Goal: Information Seeking & Learning: Learn about a topic

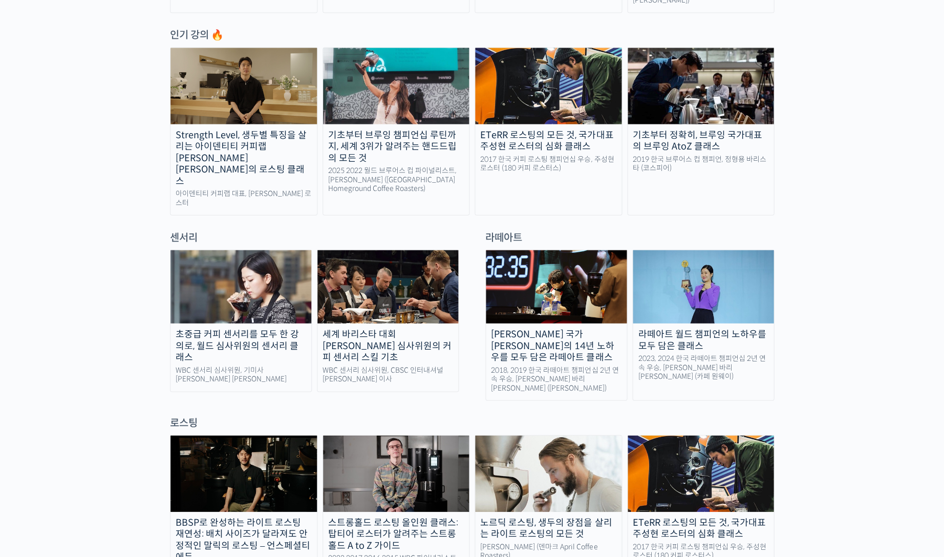
scroll to position [936, 0]
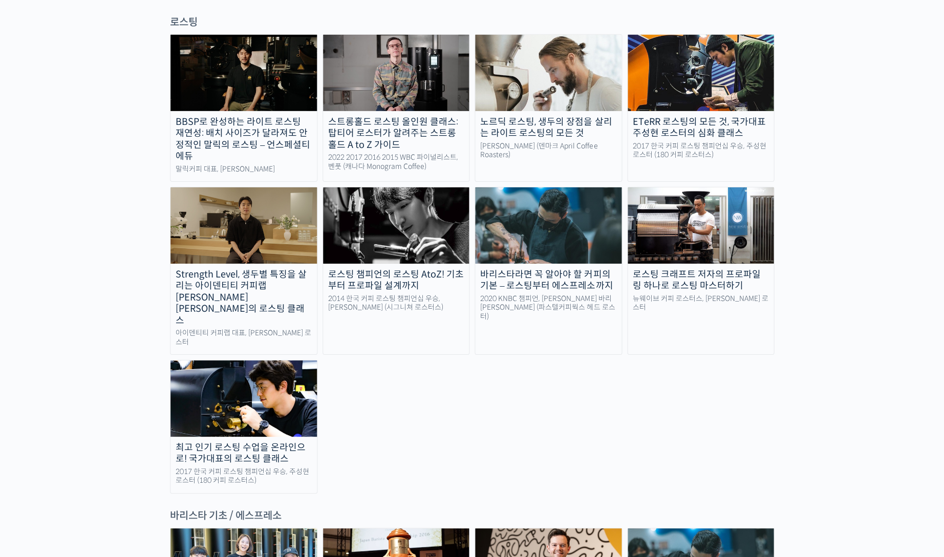
click at [403, 187] on img at bounding box center [396, 225] width 146 height 76
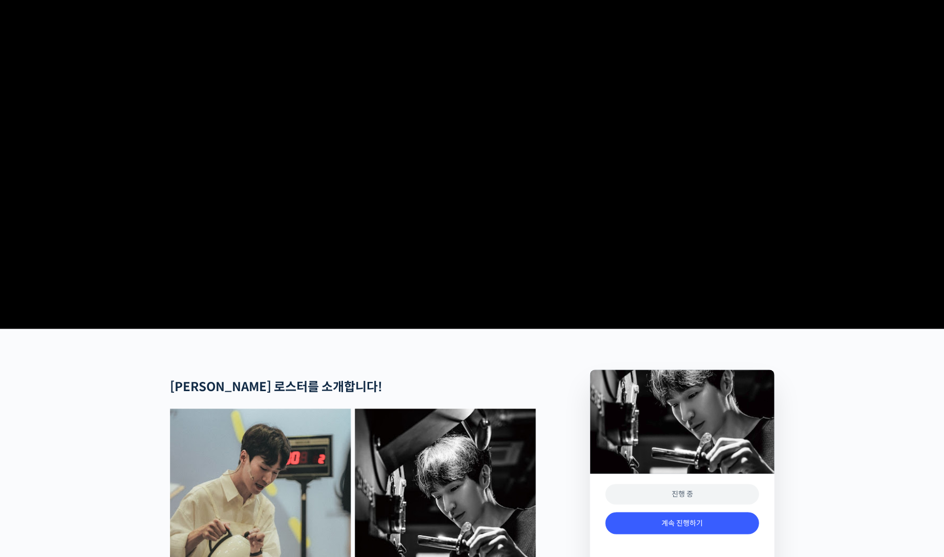
scroll to position [345, 0]
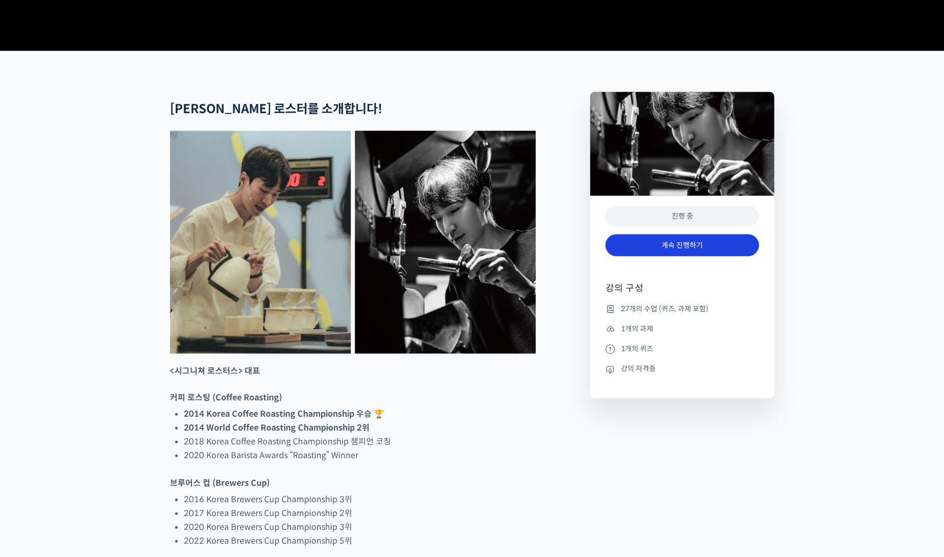
click at [693, 256] on link "계속 진행하기" at bounding box center [682, 245] width 154 height 22
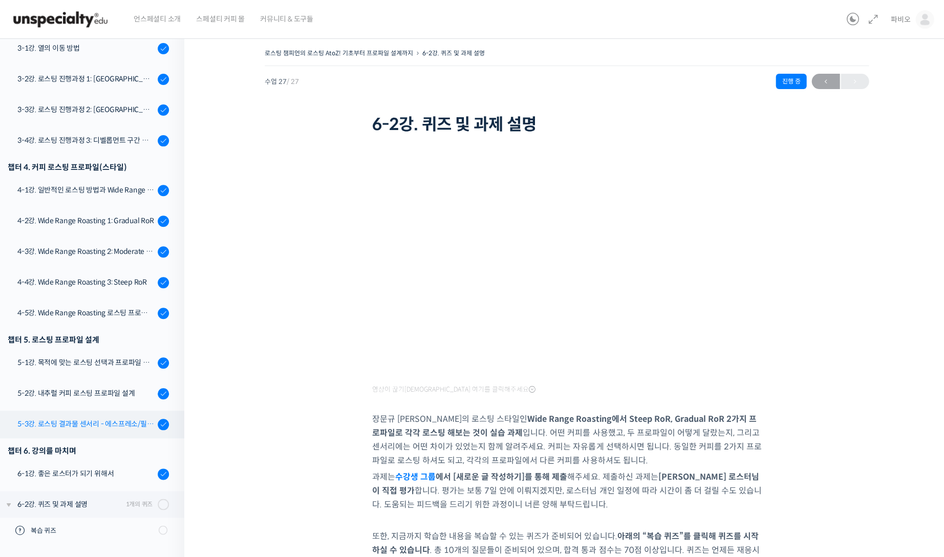
click at [96, 423] on div "5-3강. 로스팅 결과물 센서리 - 에스프레소/필터 커피" at bounding box center [85, 423] width 137 height 11
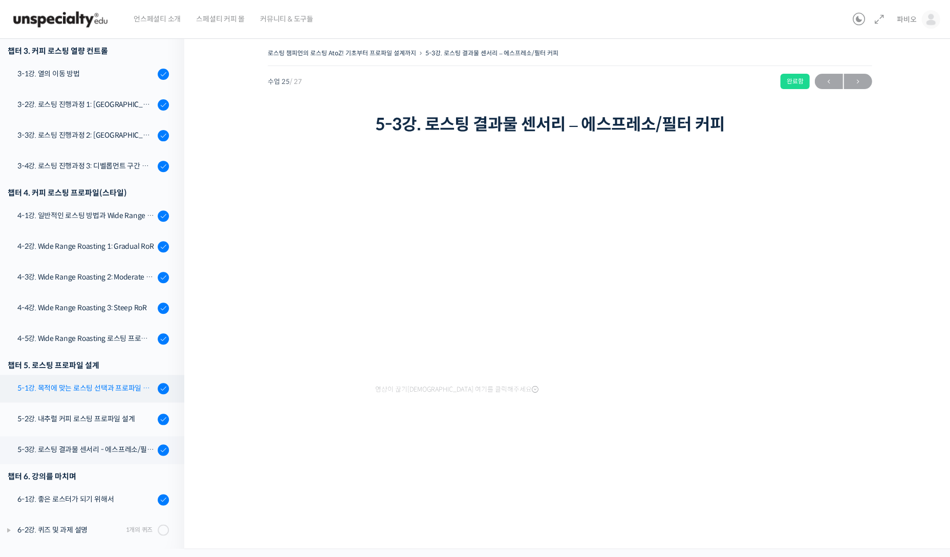
click at [85, 383] on div "5-1강. 목적에 맞는 로스팅 선택과 프로파일 설계" at bounding box center [85, 387] width 137 height 11
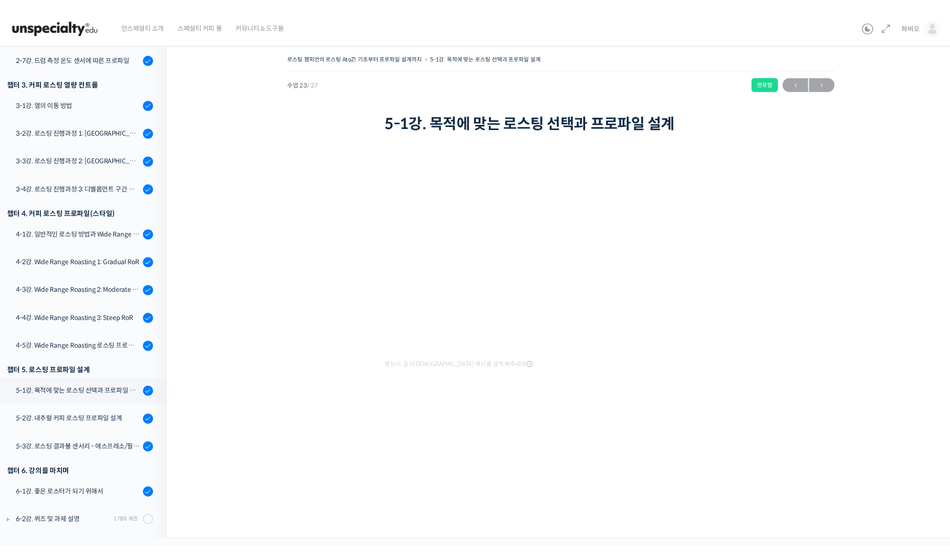
scroll to position [532, 0]
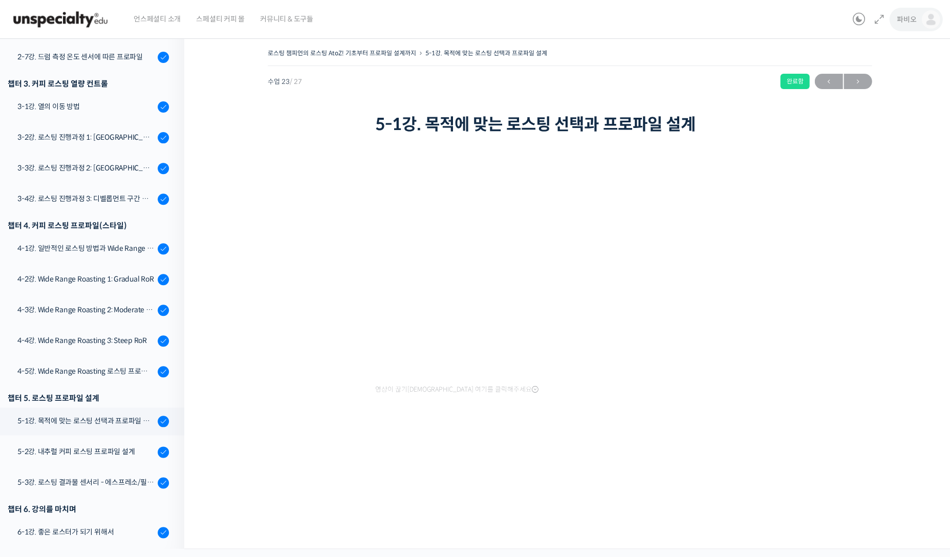
click at [903, 23] on span "파비오" at bounding box center [906, 19] width 19 height 9
click at [870, 77] on span "내가 등록한 강의" at bounding box center [869, 81] width 45 height 9
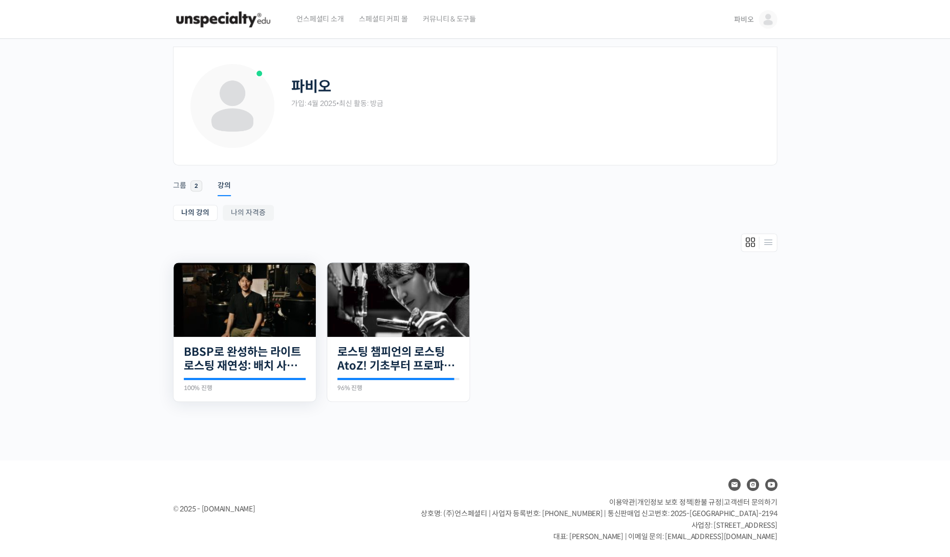
click at [225, 312] on img at bounding box center [244, 300] width 142 height 74
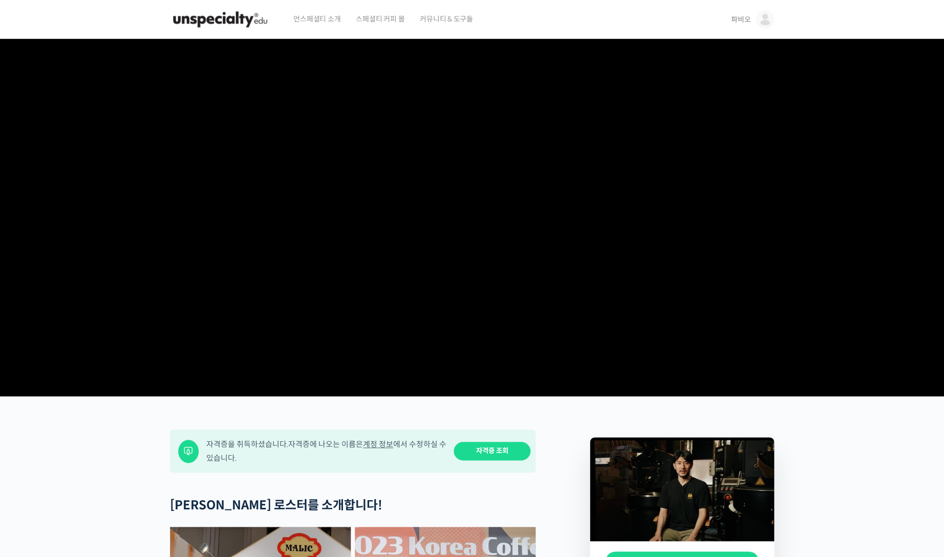
scroll to position [172, 0]
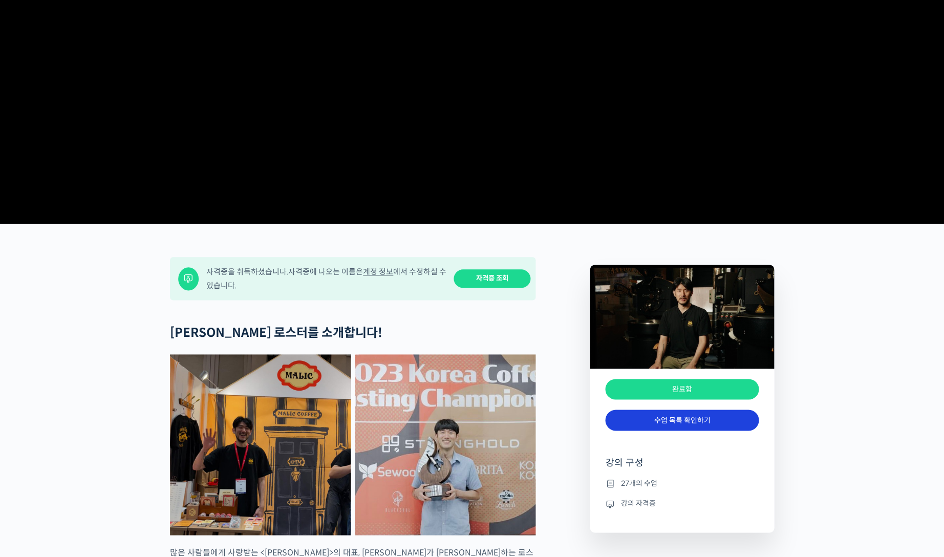
click at [681, 430] on link "수업 목록 확인하기" at bounding box center [682, 419] width 154 height 21
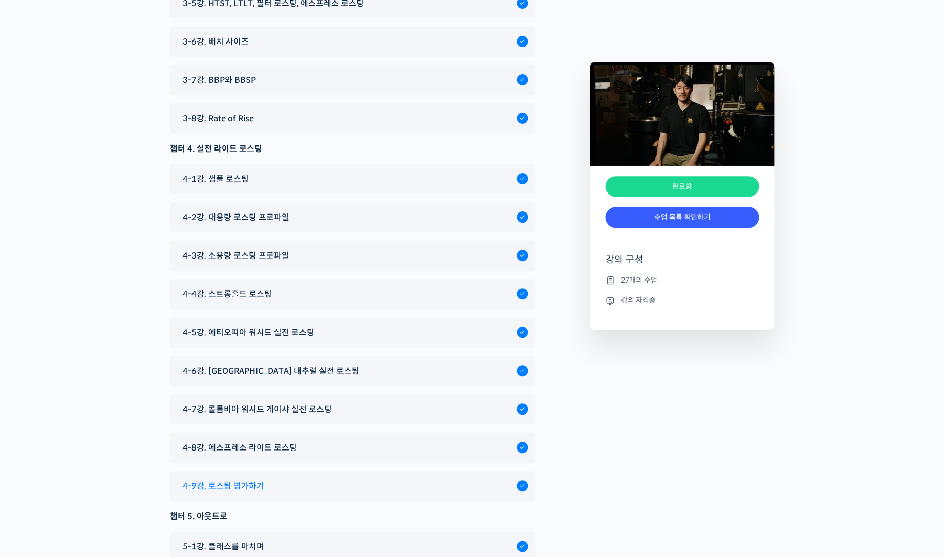
scroll to position [4760, 0]
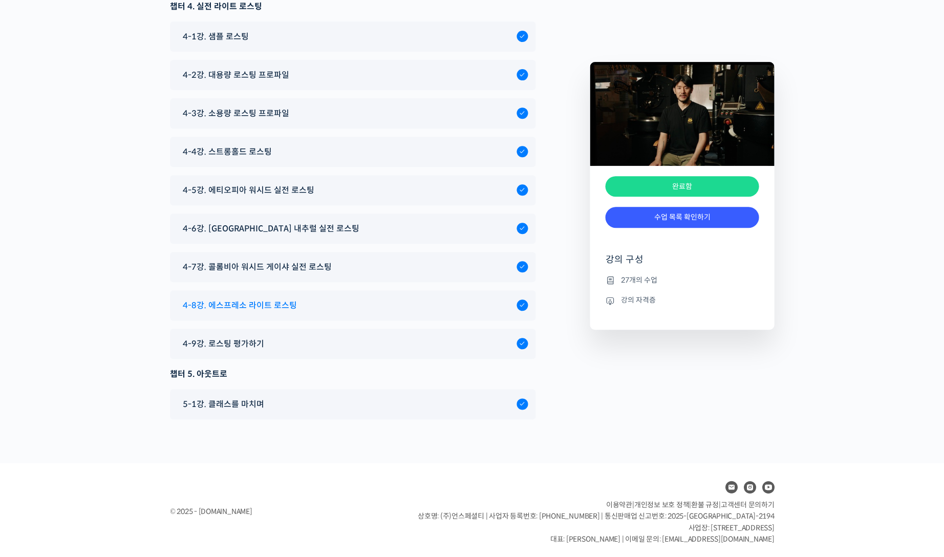
click at [303, 304] on div "4-8강. 에스프레소 라이트 로스팅" at bounding box center [347, 305] width 339 height 14
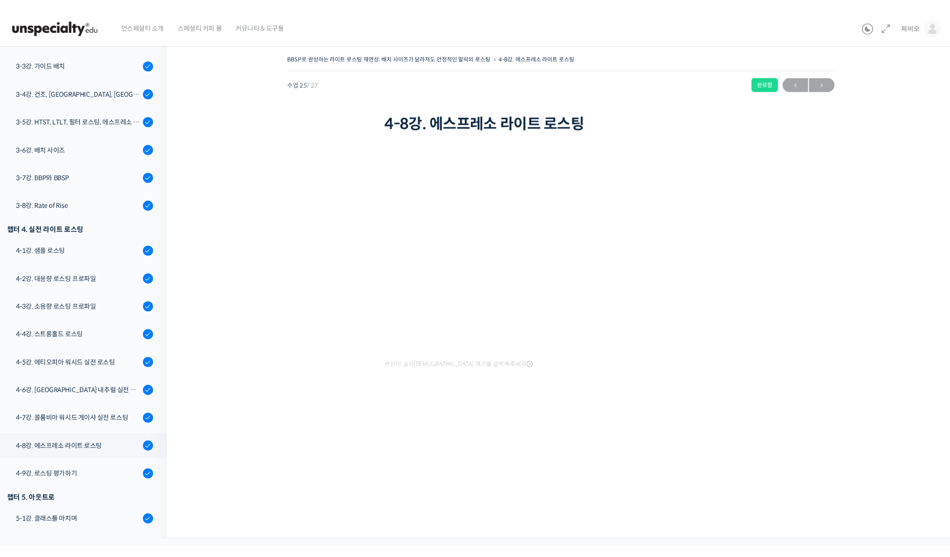
scroll to position [530, 0]
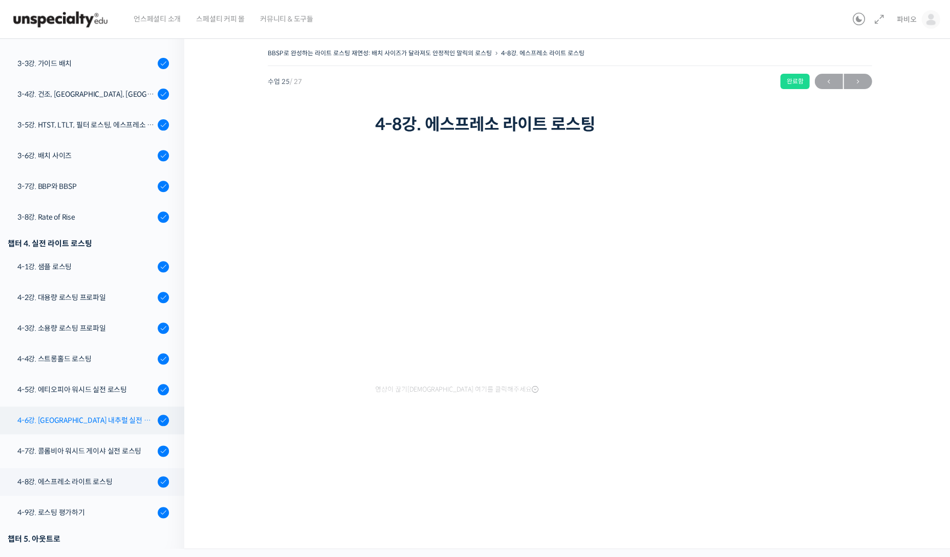
click at [111, 415] on div "4-6강. [GEOGRAPHIC_DATA] 내추럴 실전 로스팅" at bounding box center [85, 420] width 137 height 11
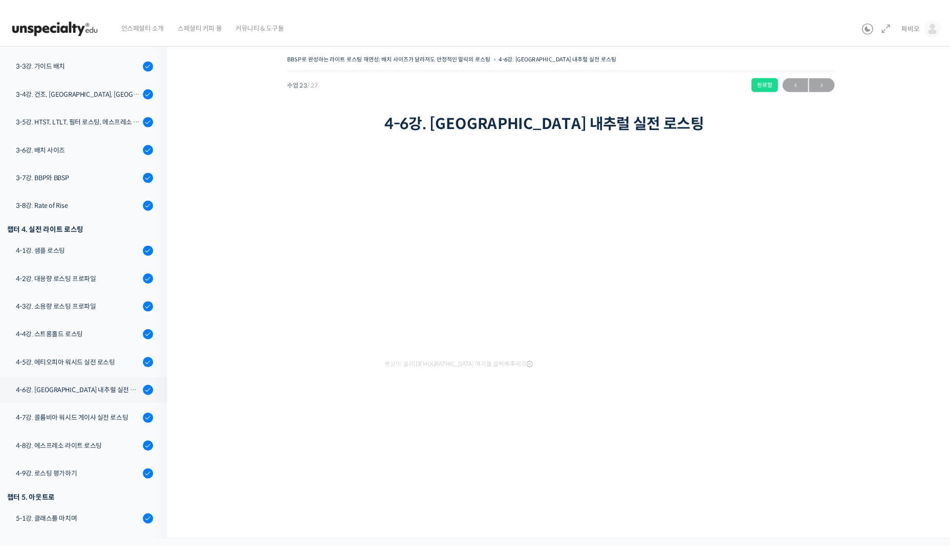
scroll to position [530, 0]
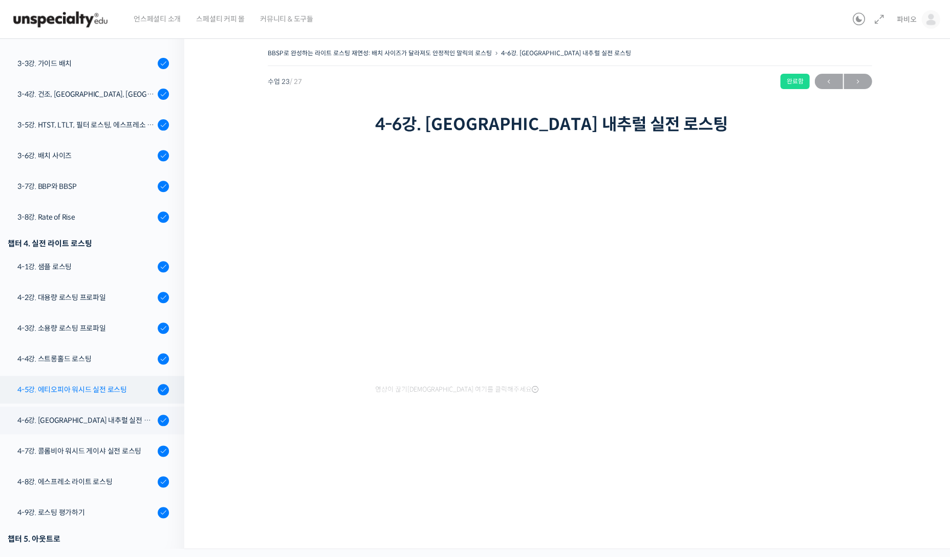
click at [102, 384] on div "4-5강. 에티오피아 워시드 실전 로스팅" at bounding box center [85, 389] width 137 height 11
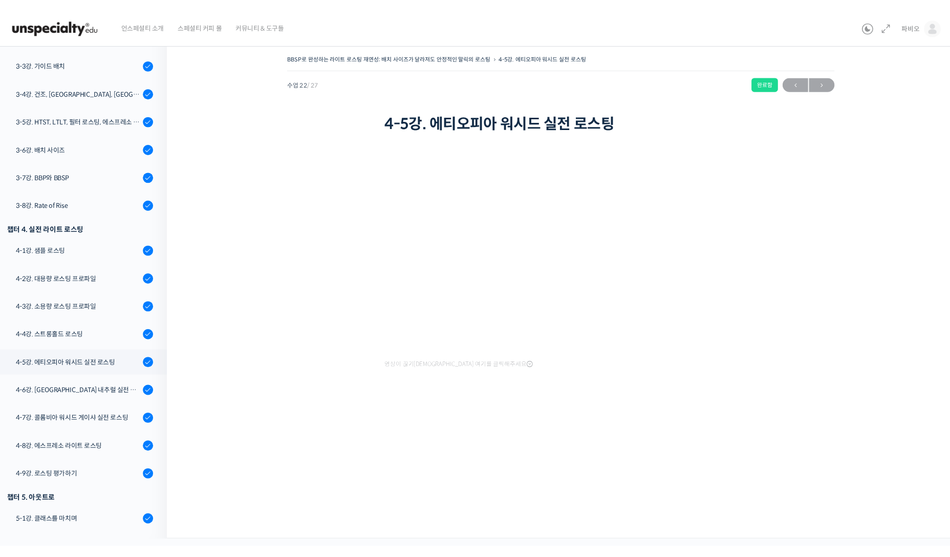
scroll to position [530, 0]
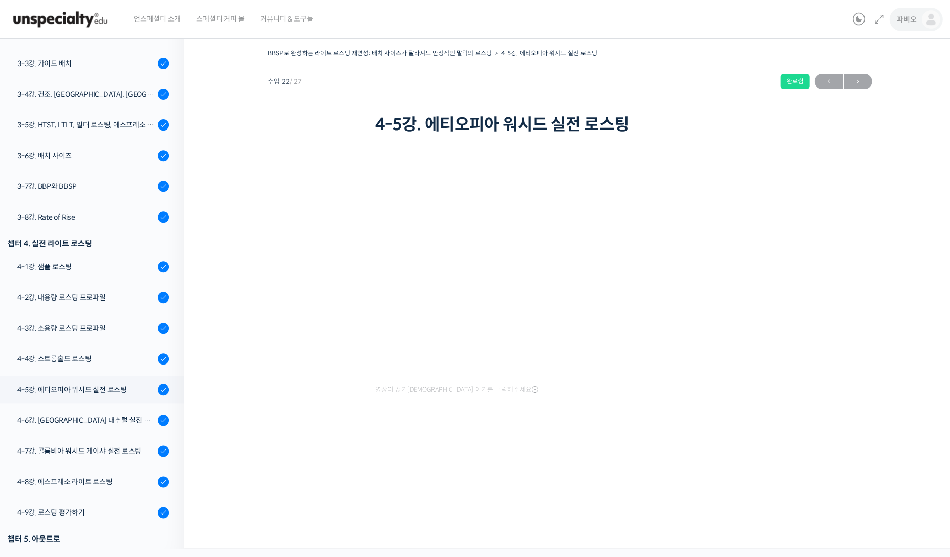
click at [919, 13] on link "파비오" at bounding box center [918, 19] width 43 height 39
click at [889, 76] on link "내가 등록한 강의" at bounding box center [887, 81] width 120 height 19
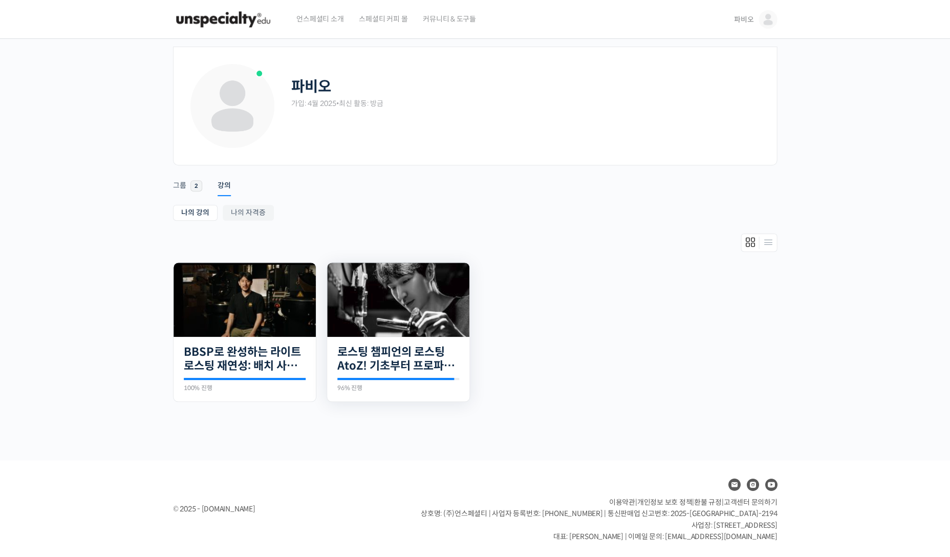
click at [458, 315] on img at bounding box center [398, 300] width 142 height 74
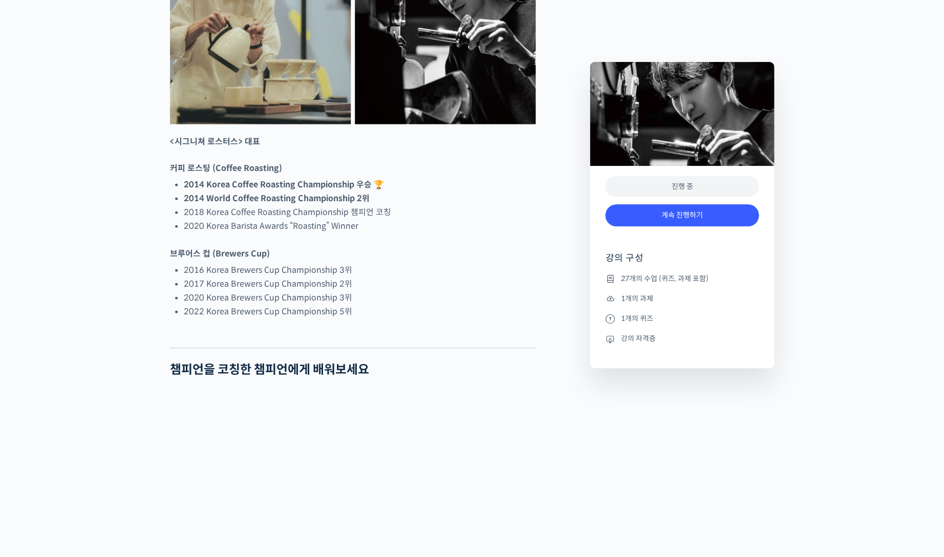
scroll to position [471, 0]
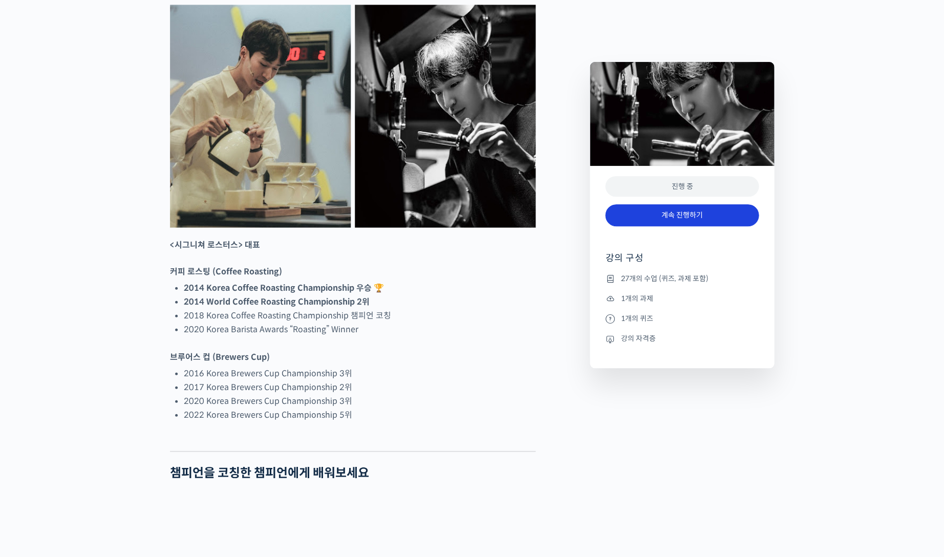
click at [694, 217] on link "계속 진행하기" at bounding box center [682, 215] width 154 height 22
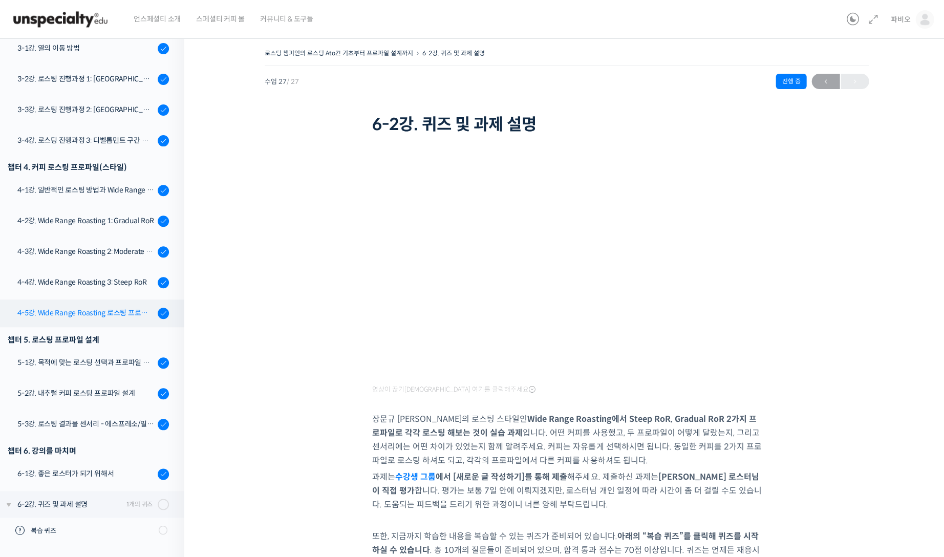
click at [122, 313] on div "4-5강. Wide Range Roasting 로스팅 프로파일 비교" at bounding box center [85, 312] width 137 height 11
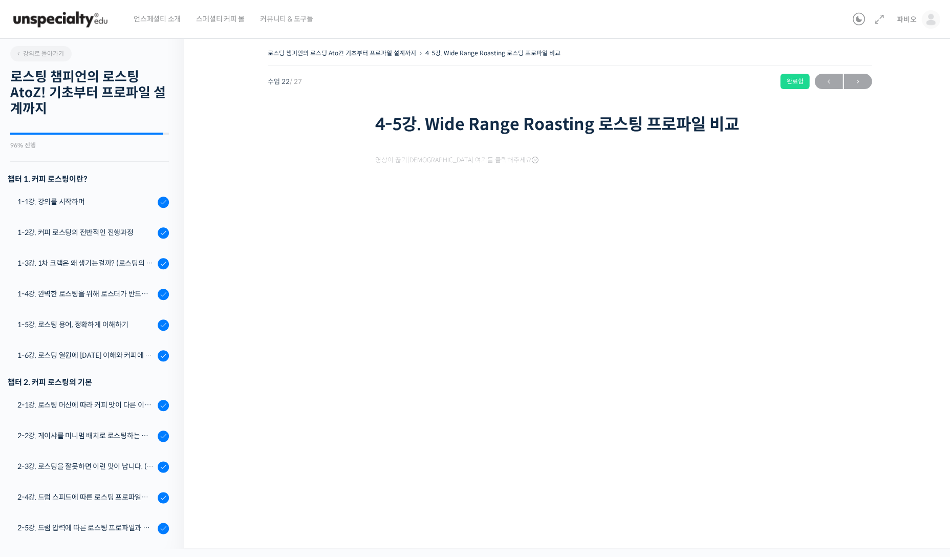
scroll to position [565, 0]
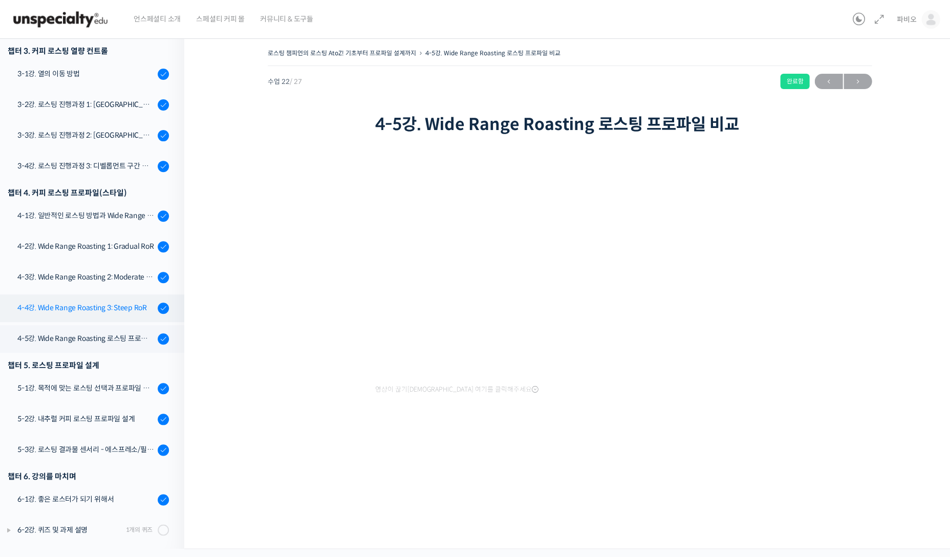
click at [104, 299] on link "4-4강. Wide Range Roasting 3: Steep RoR" at bounding box center [89, 308] width 189 height 28
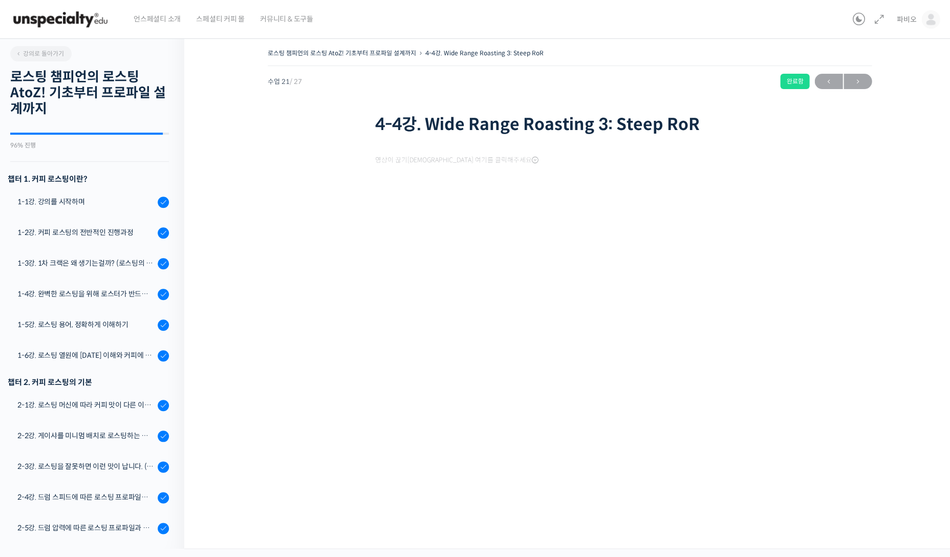
scroll to position [565, 0]
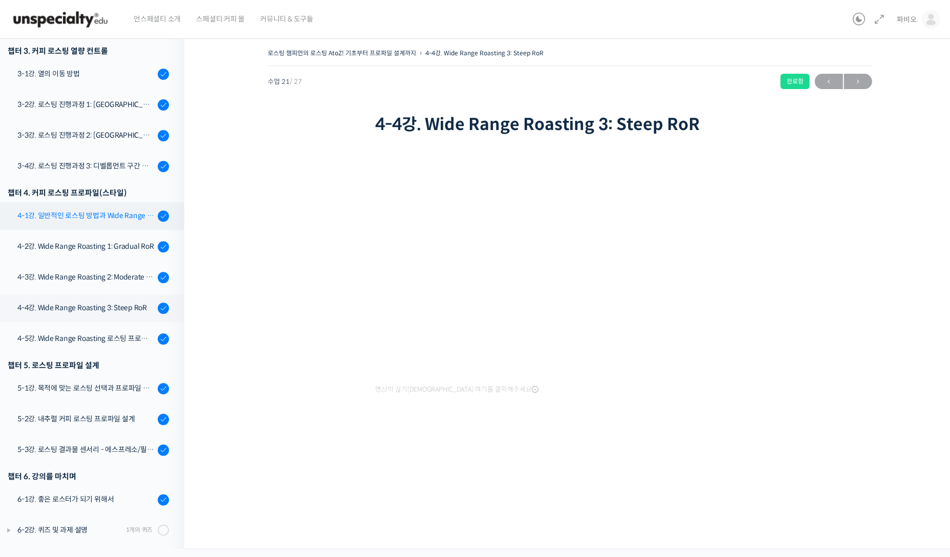
click at [119, 210] on div "4-1강. 일반적인 로스팅 방법과 Wide Range Roasting" at bounding box center [85, 215] width 137 height 11
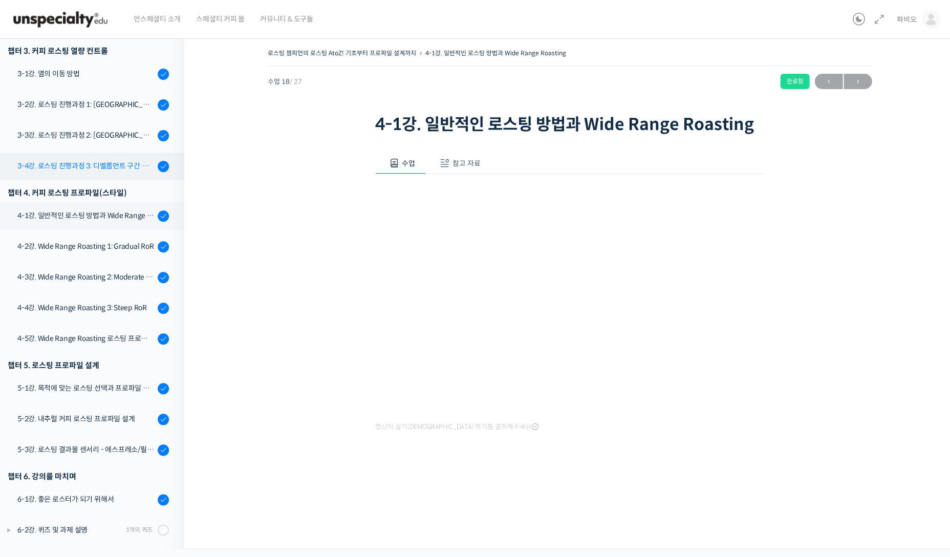
click at [92, 166] on div "3-4강. 로스팅 진행과정 3: 디벨롭먼트 구간 열량 컨트롤" at bounding box center [85, 165] width 137 height 11
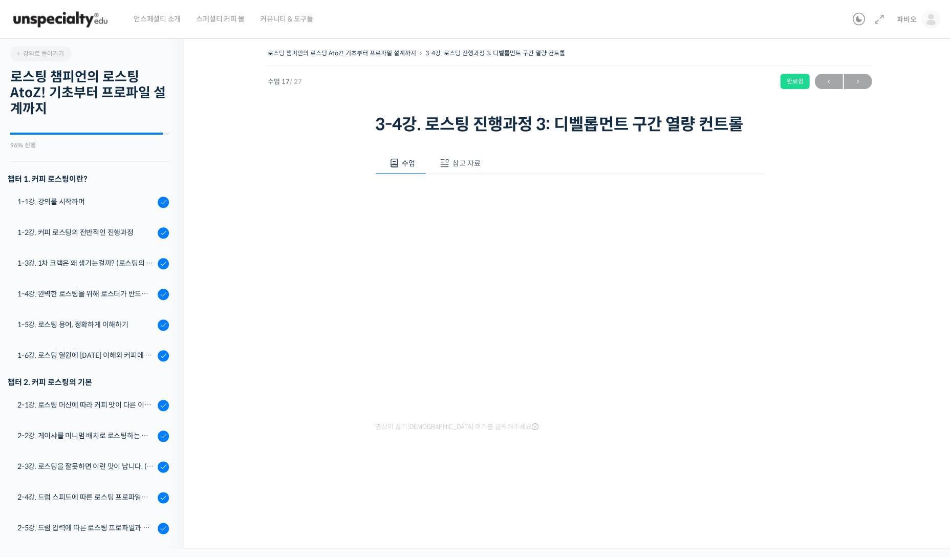
scroll to position [565, 0]
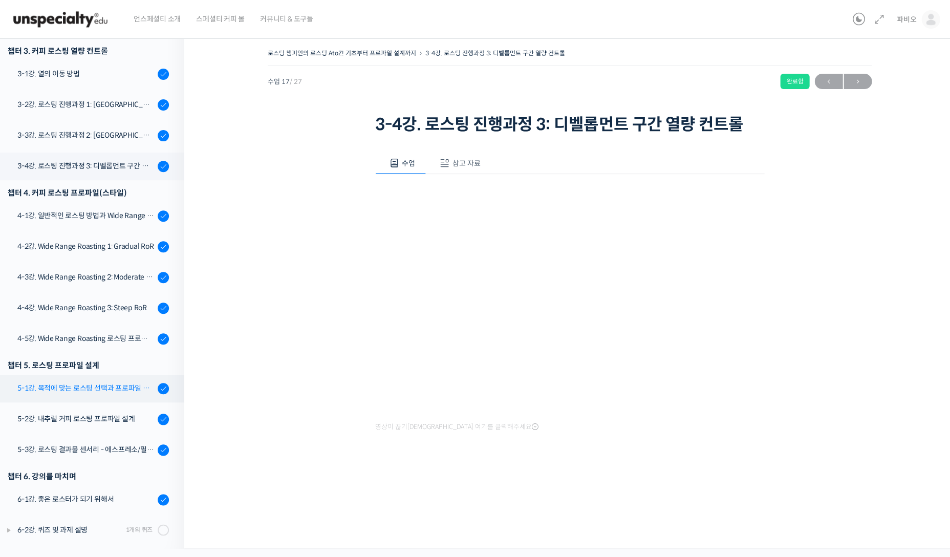
click at [109, 387] on div "5-1강. 목적에 맞는 로스팅 선택과 프로파일 설계" at bounding box center [85, 387] width 137 height 11
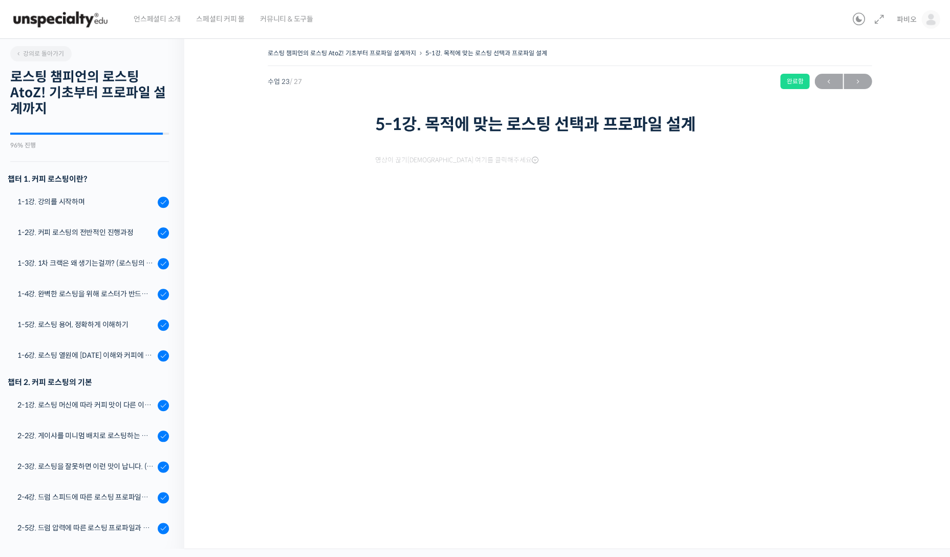
scroll to position [565, 0]
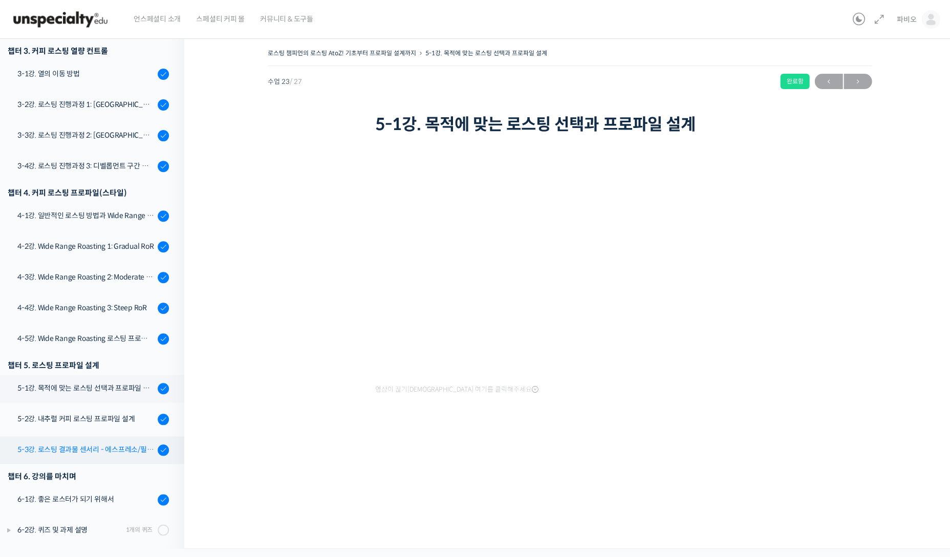
click at [119, 454] on link "5-3강. 로스팅 결과물 센서리 - 에스프레소/필터 커피" at bounding box center [89, 450] width 189 height 28
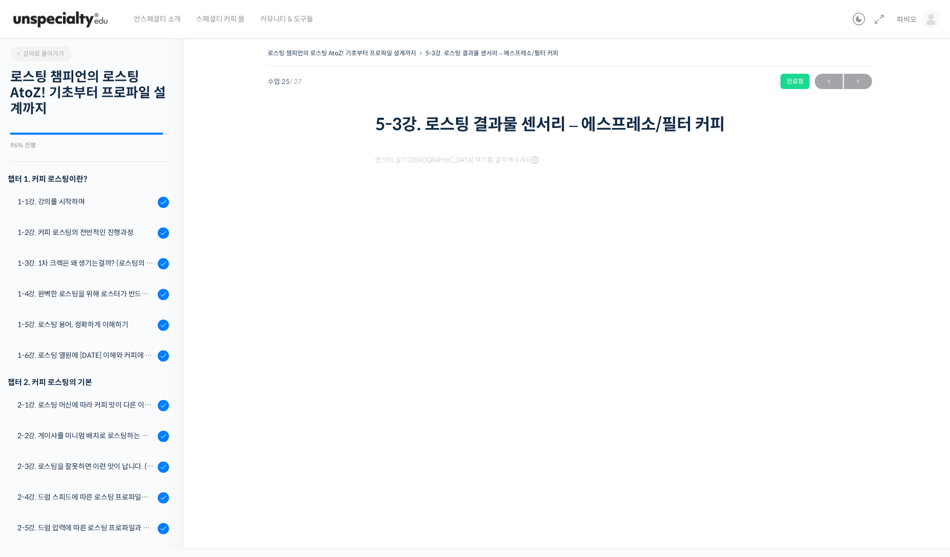
scroll to position [565, 0]
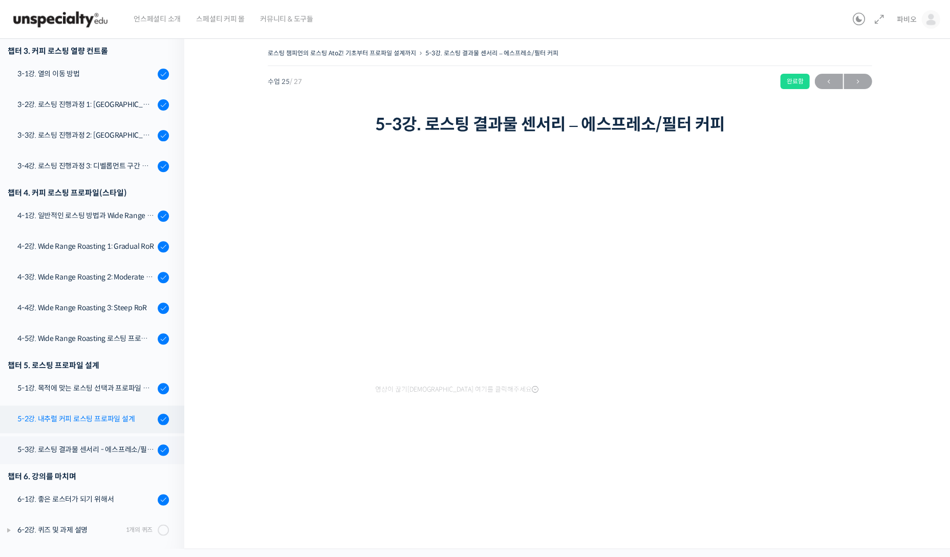
click at [82, 420] on div "5-2강. 내추럴 커피 로스팅 프로파일 설계" at bounding box center [85, 418] width 137 height 11
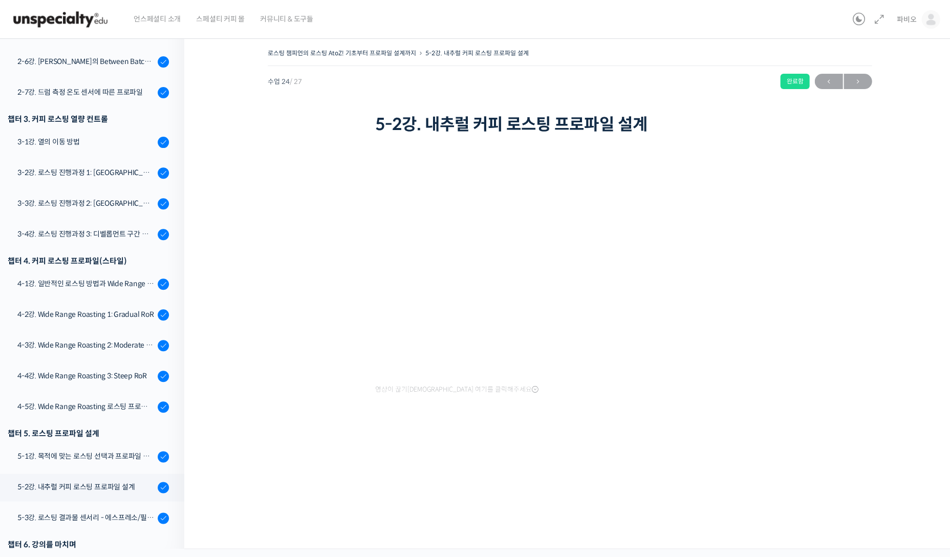
scroll to position [565, 0]
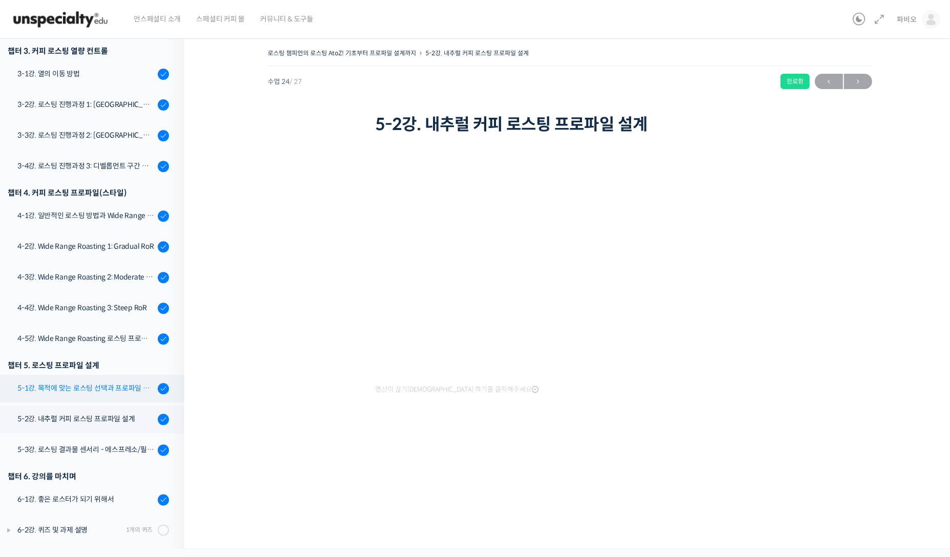
click at [129, 385] on div "5-1강. 목적에 맞는 로스팅 선택과 프로파일 설계" at bounding box center [85, 387] width 137 height 11
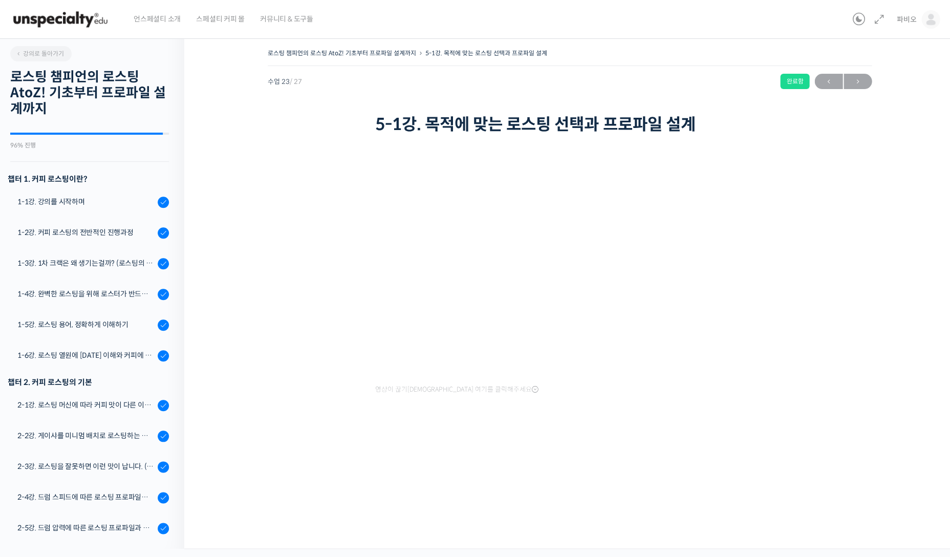
scroll to position [565, 0]
